Goal: Find specific page/section: Find specific page/section

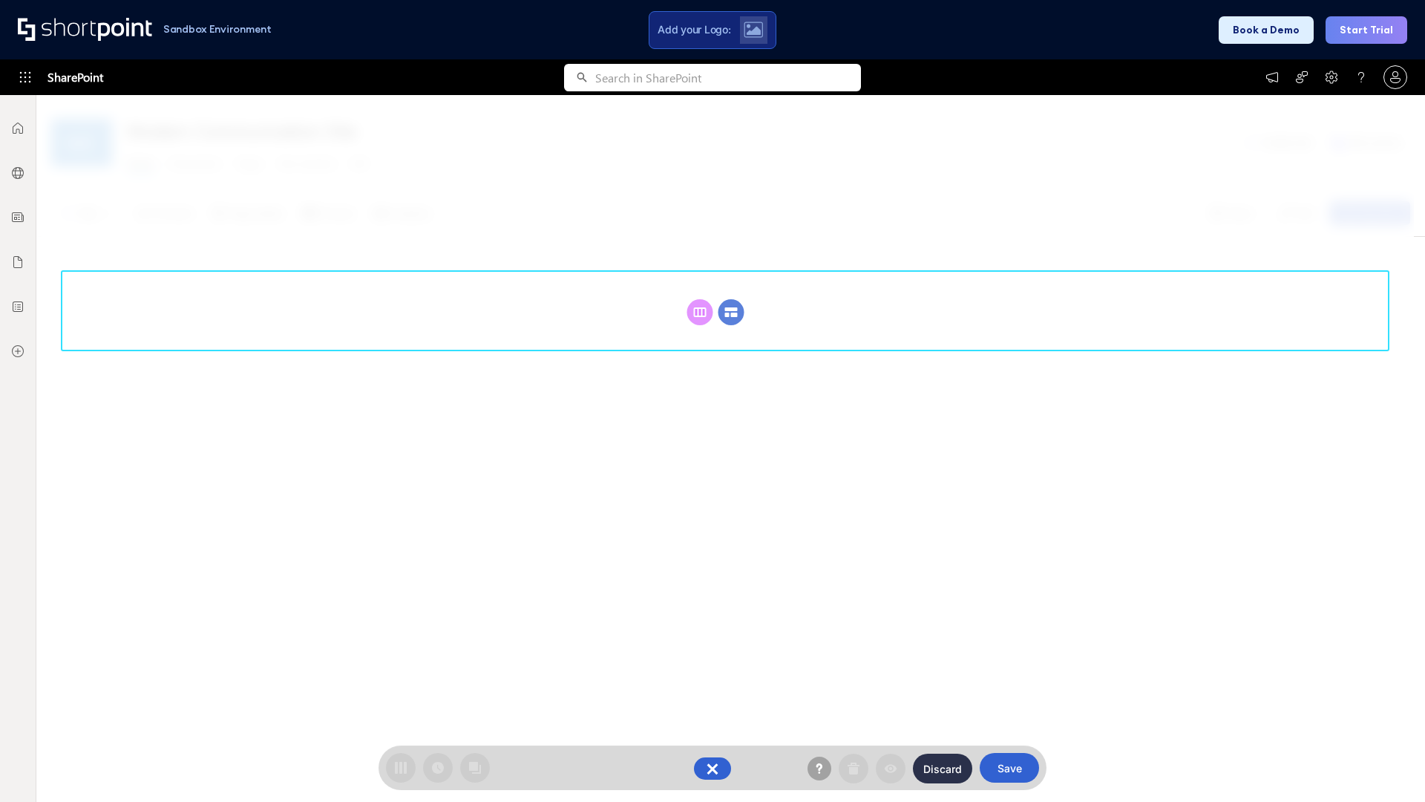
scroll to position [204, 0]
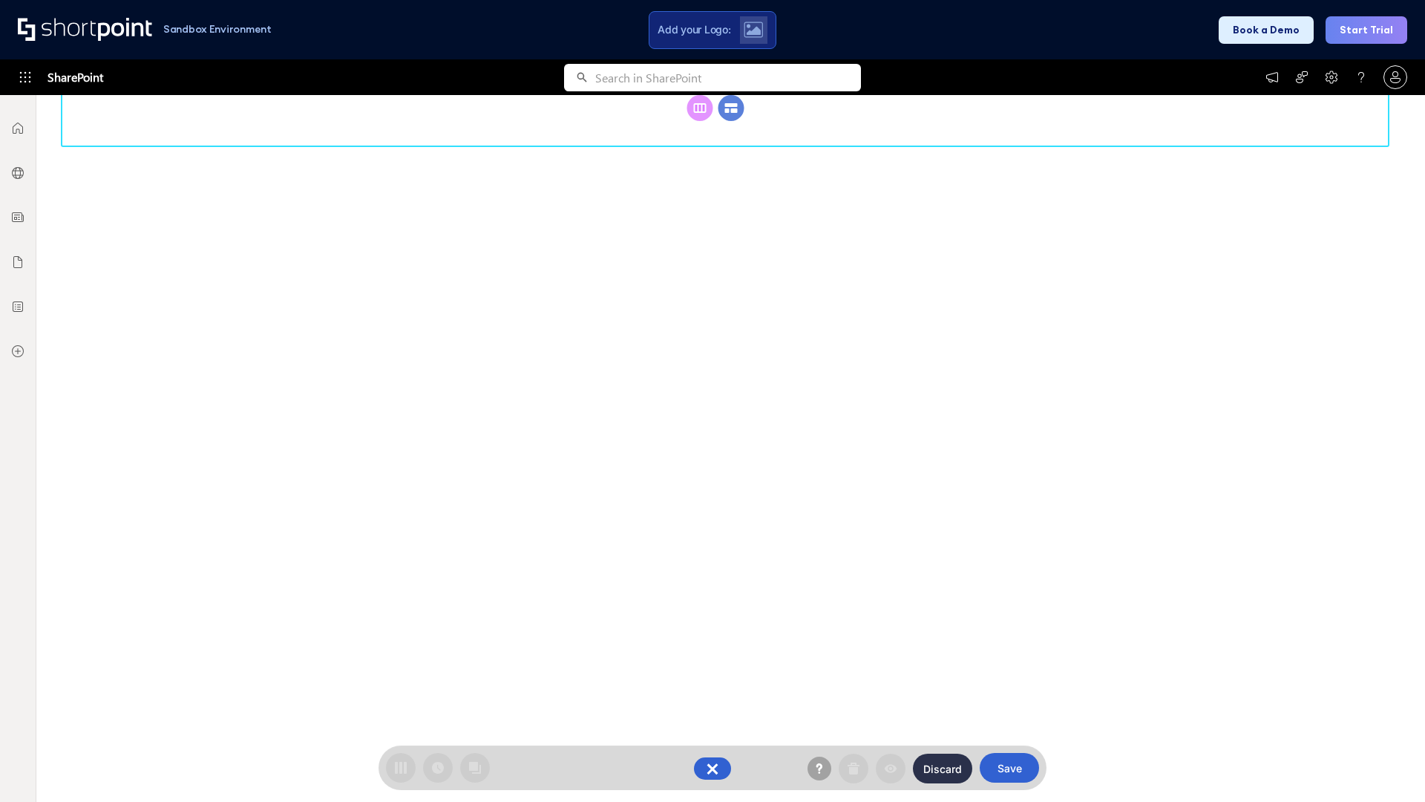
click at [731, 121] on circle at bounding box center [732, 108] width 26 height 26
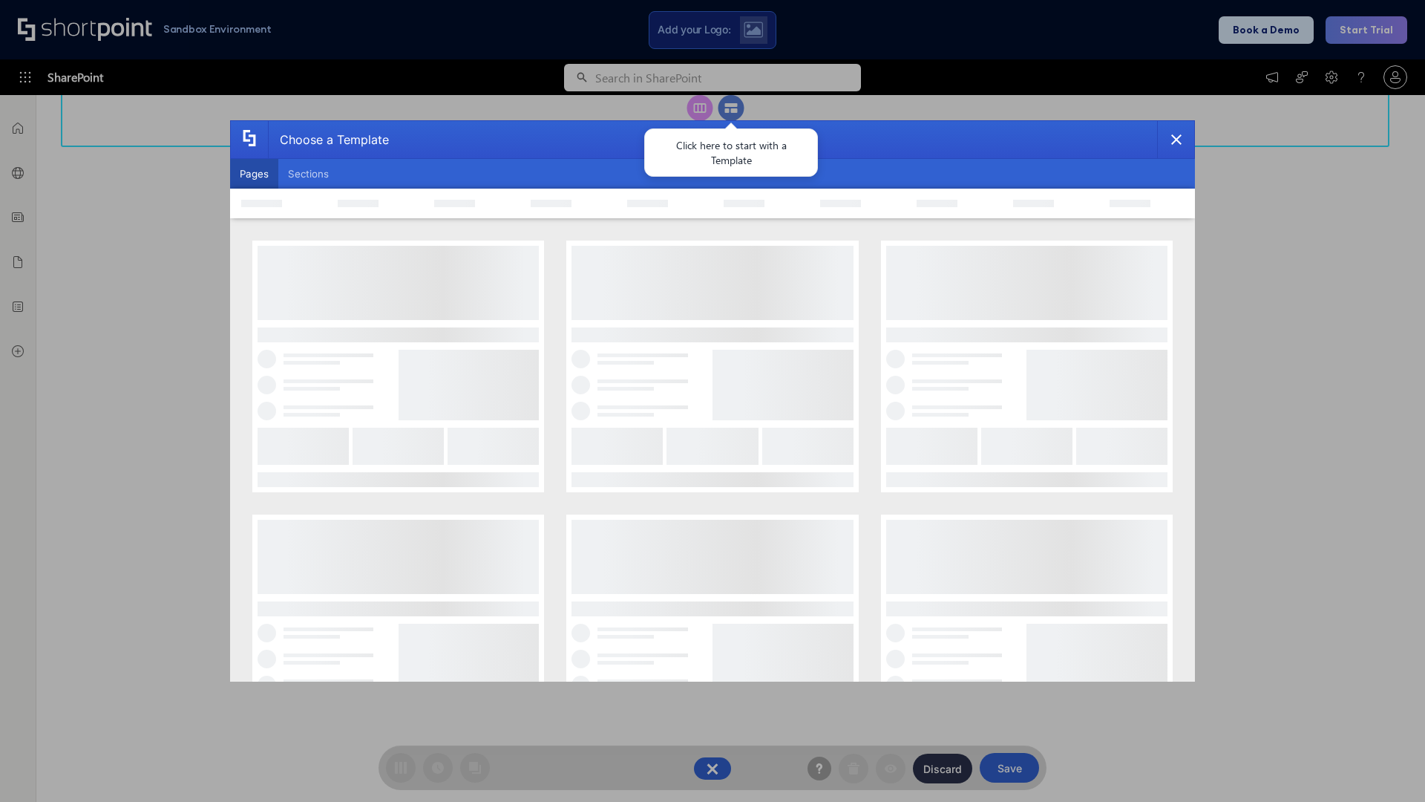
scroll to position [0, 0]
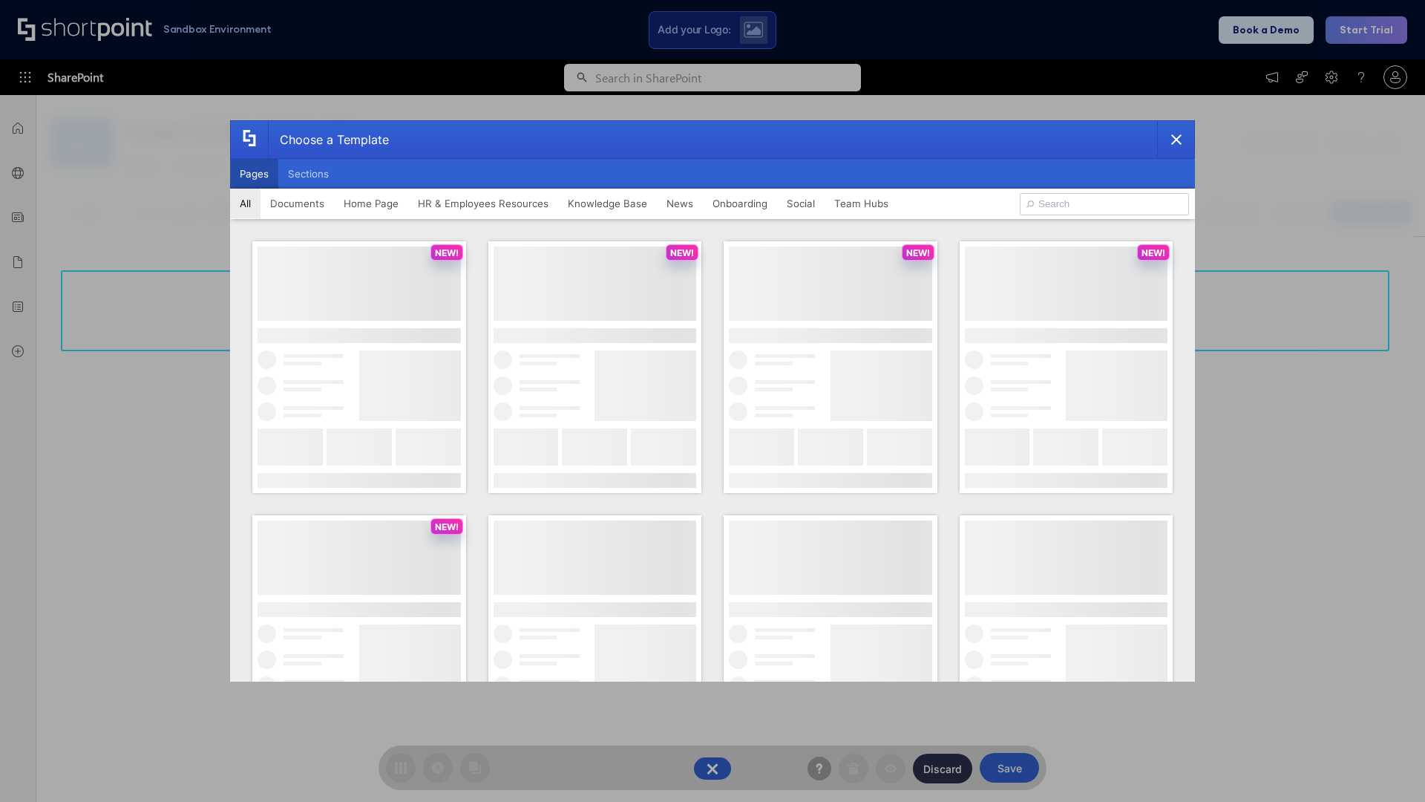
click at [254, 174] on button "Pages" at bounding box center [254, 174] width 48 height 30
type input "HR 7"
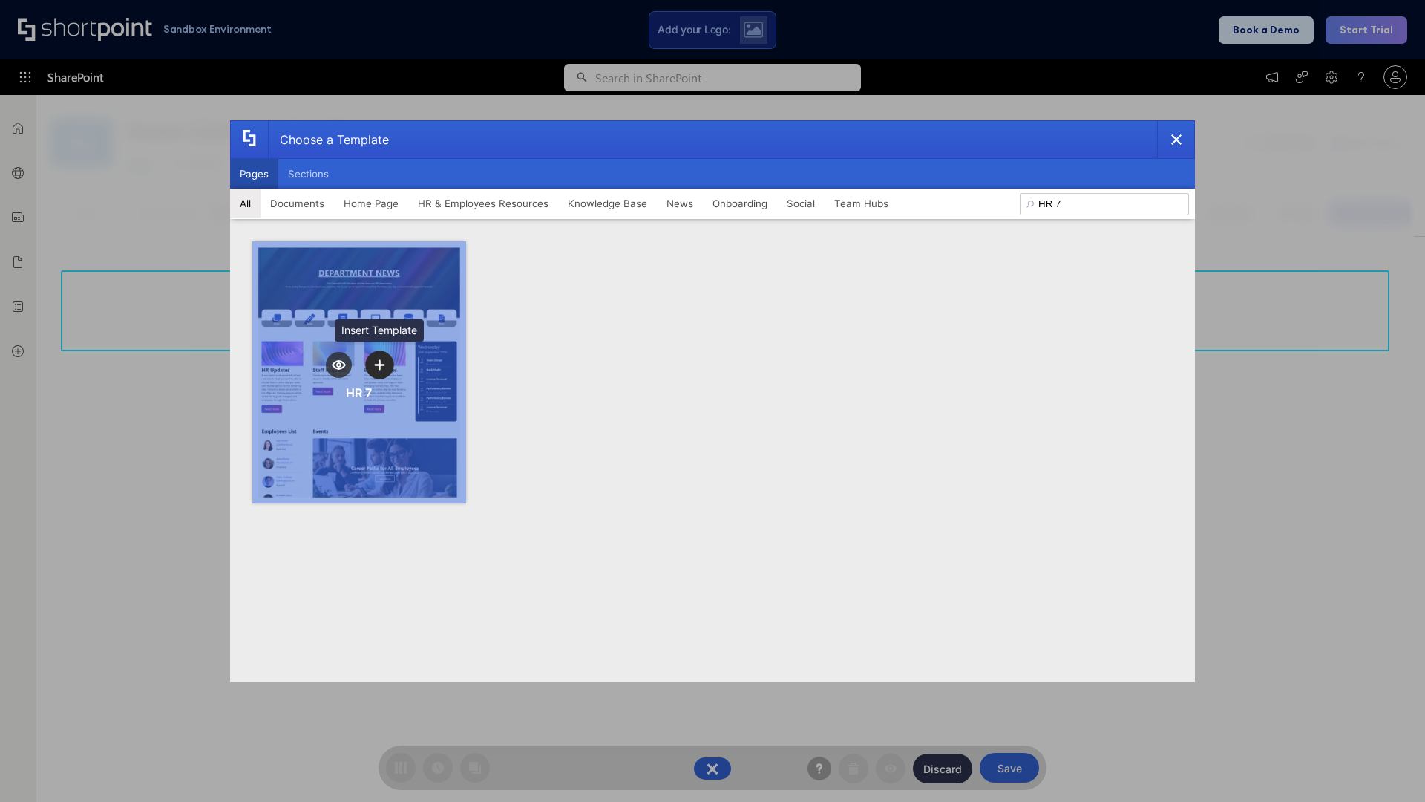
click at [379, 364] on icon "template selector" at bounding box center [379, 364] width 10 height 10
